Goal: Transaction & Acquisition: Subscribe to service/newsletter

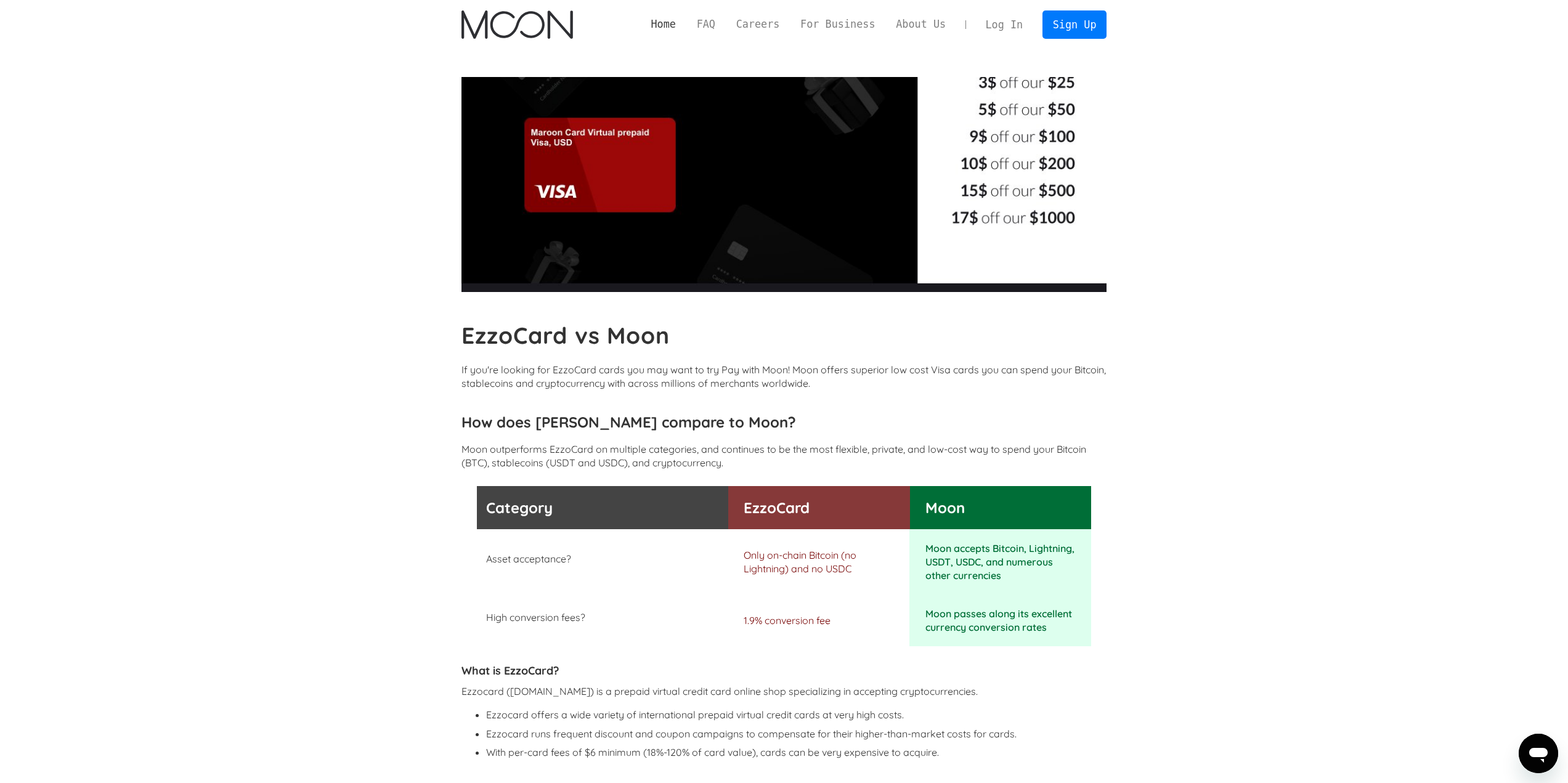
click at [687, 23] on link "Home" at bounding box center [663, 24] width 45 height 15
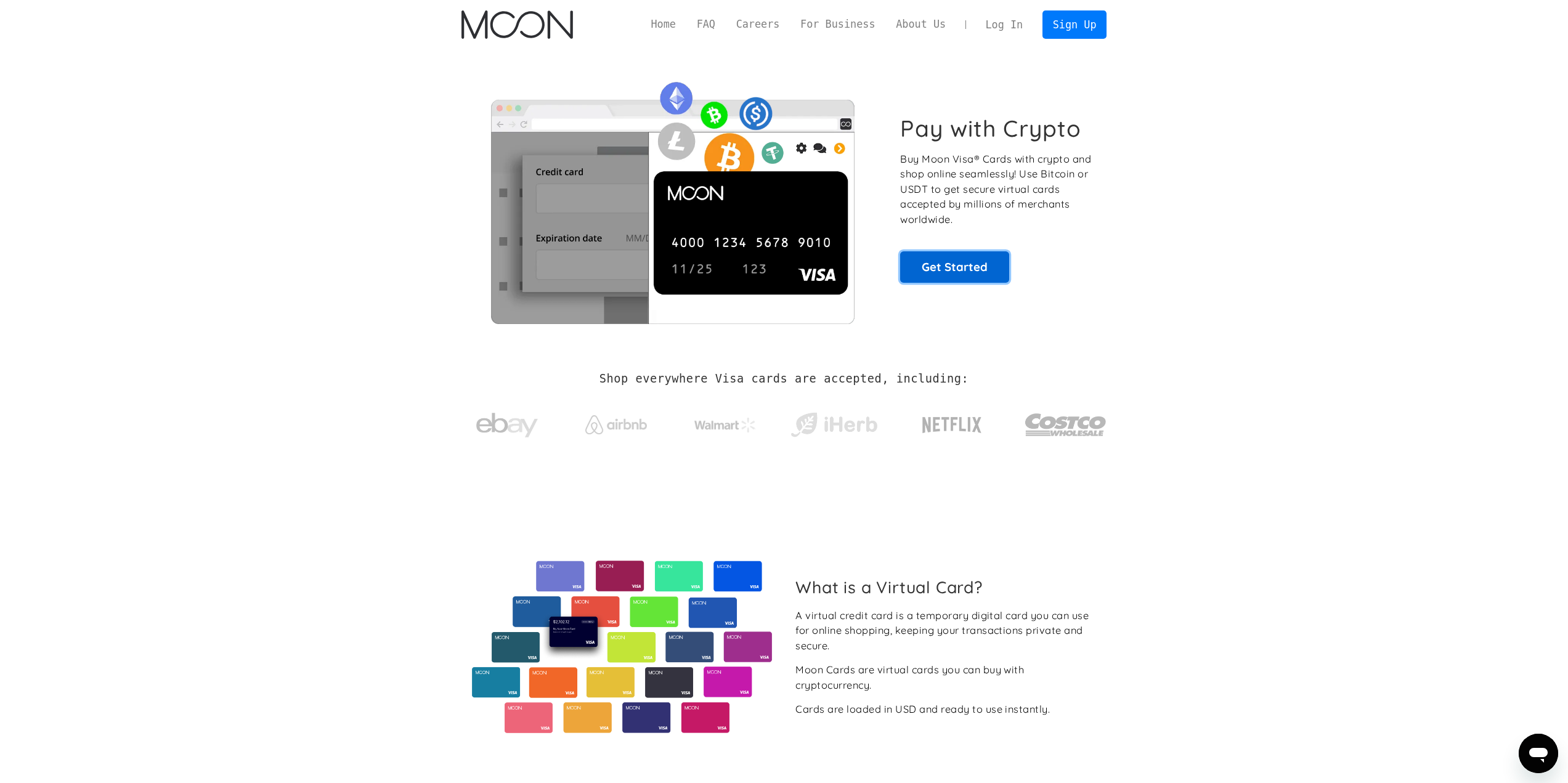
click at [958, 272] on link "Get Started" at bounding box center [955, 266] width 109 height 31
